Goal: Transaction & Acquisition: Purchase product/service

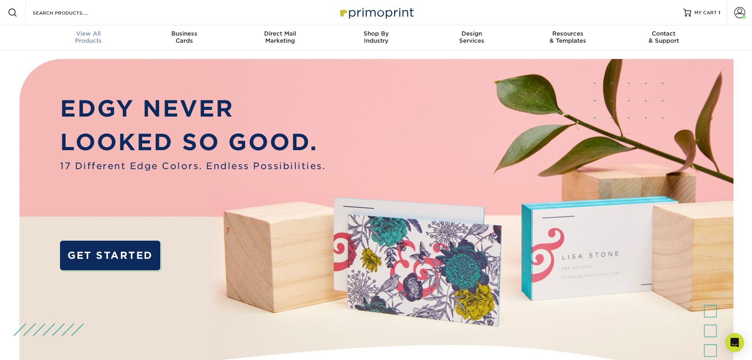
click at [96, 37] on div "View All Products" at bounding box center [89, 37] width 96 height 14
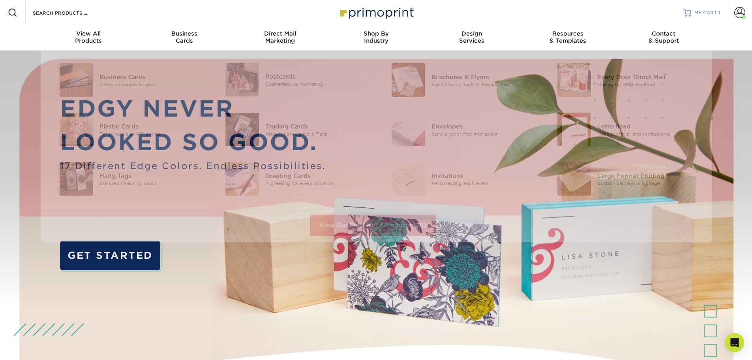
click at [718, 13] on div "MY CART 1" at bounding box center [708, 12] width 26 height 7
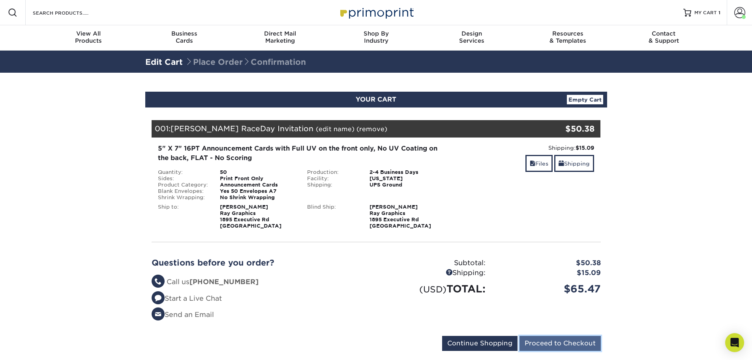
click at [551, 342] on input "Proceed to Checkout" at bounding box center [560, 343] width 81 height 15
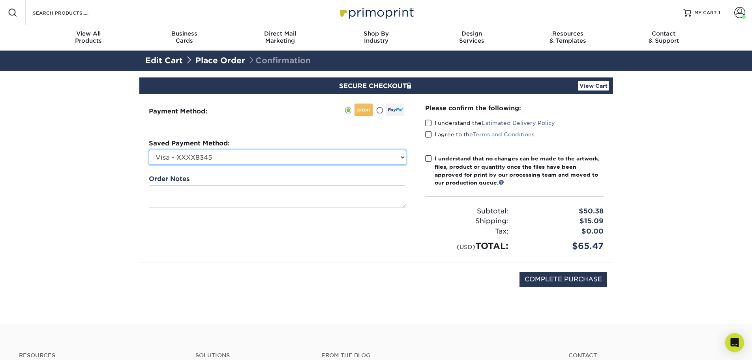
click at [323, 162] on select "Visa - XXXX8345 Visa - XXXX4820 New Credit Card" at bounding box center [278, 157] width 258 height 15
select select "75612"
click at [149, 150] on select "Visa - XXXX8345 Visa - XXXX4820 New Credit Card" at bounding box center [278, 157] width 258 height 15
click at [427, 122] on span at bounding box center [428, 123] width 7 height 8
click at [0, 0] on input "I understand the Estimated Delivery Policy" at bounding box center [0, 0] width 0 height 0
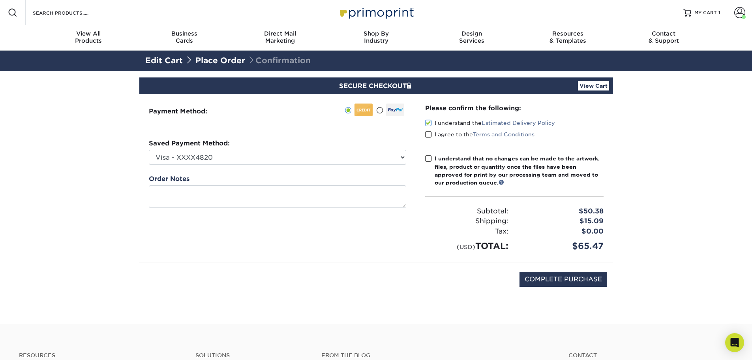
click at [429, 134] on span at bounding box center [428, 135] width 7 height 8
click at [0, 0] on input "I agree to the Terms and Conditions" at bounding box center [0, 0] width 0 height 0
click at [428, 161] on span at bounding box center [428, 159] width 7 height 8
click at [0, 0] on input "I understand that no changes can be made to the artwork, files, product or quan…" at bounding box center [0, 0] width 0 height 0
click at [590, 280] on input "COMPLETE PURCHASE" at bounding box center [564, 279] width 88 height 15
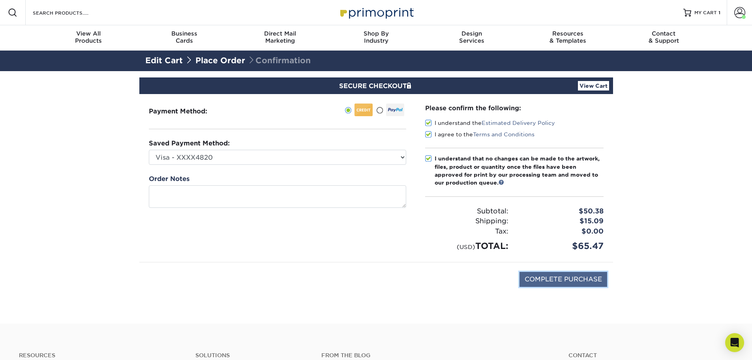
type input "PROCESSING, PLEASE WAIT..."
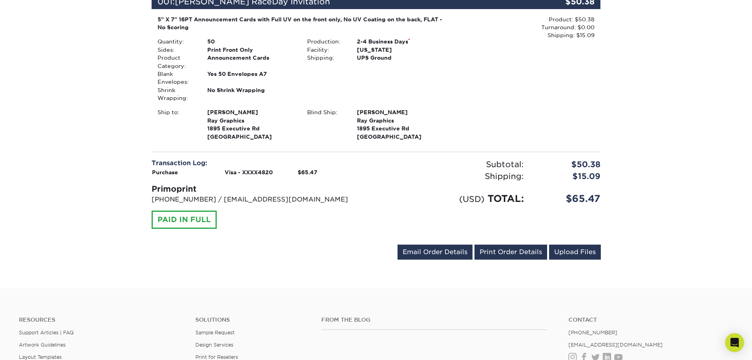
scroll to position [276, 0]
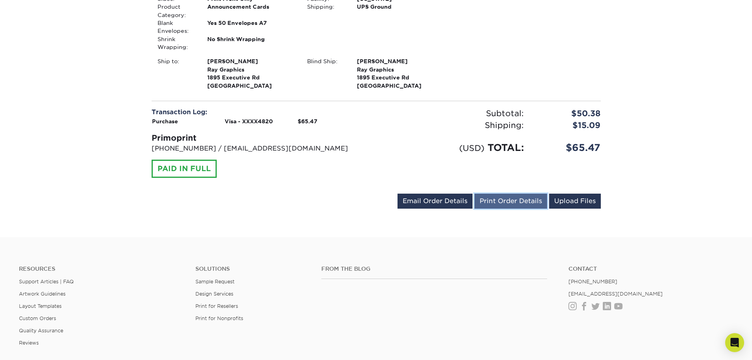
click at [508, 203] on link "Print Order Details" at bounding box center [511, 201] width 73 height 15
